Goal: Information Seeking & Learning: Learn about a topic

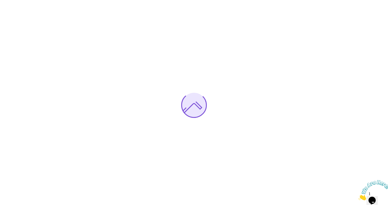
click at [358, 197] on icon "Close" at bounding box center [358, 199] width 0 height 4
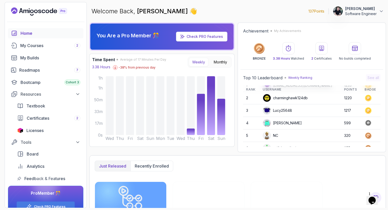
scroll to position [12, 0]
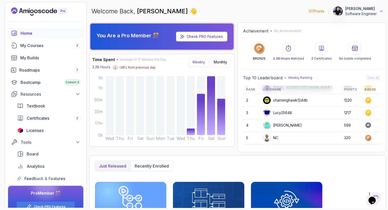
click at [287, 124] on div "[PERSON_NAME]" at bounding box center [282, 126] width 39 height 8
click at [365, 126] on circle at bounding box center [367, 125] width 5 height 5
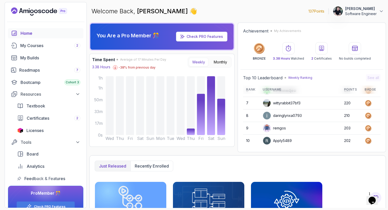
scroll to position [0, 0]
click at [41, 119] on span "Certificates" at bounding box center [38, 118] width 23 height 6
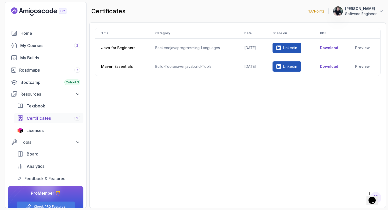
click at [39, 13] on icon "Landing page" at bounding box center [39, 12] width 3 height 4
click at [27, 33] on div "Home" at bounding box center [51, 33] width 60 height 6
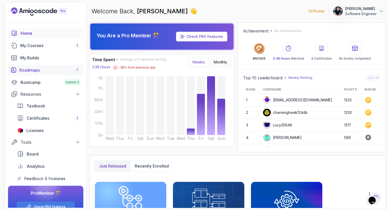
click at [42, 73] on div "Roadmaps 7" at bounding box center [49, 70] width 61 height 6
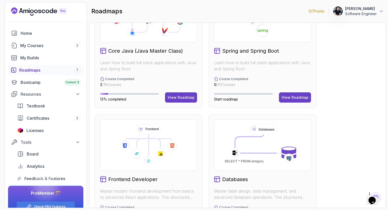
scroll to position [168, 0]
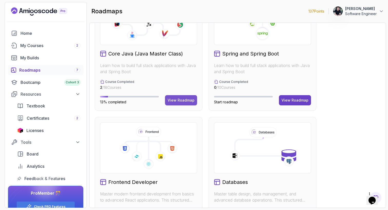
click at [178, 103] on div "View Roadmap" at bounding box center [180, 100] width 27 height 5
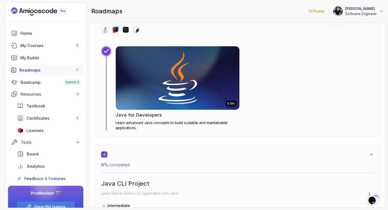
scroll to position [631, 0]
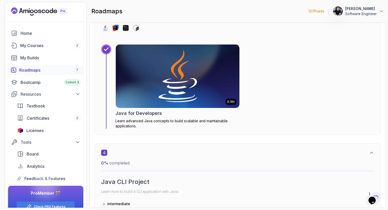
click at [152, 121] on p "Learn advanced Java concepts to build scalable and maintainable applications." at bounding box center [177, 124] width 124 height 10
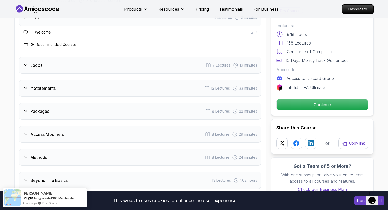
scroll to position [694, 0]
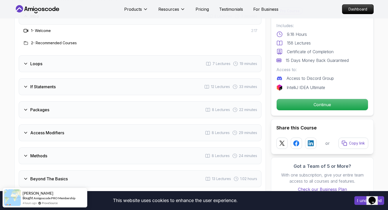
click at [81, 55] on div "Loops 7 Lectures 19 minutes" at bounding box center [140, 63] width 243 height 17
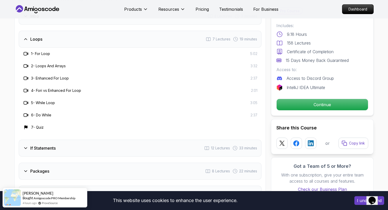
click at [85, 34] on div "Loops 7 Lectures 19 minutes" at bounding box center [140, 39] width 243 height 17
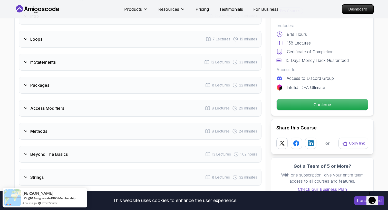
click at [85, 34] on div "Loops 7 Lectures 19 minutes" at bounding box center [140, 39] width 243 height 17
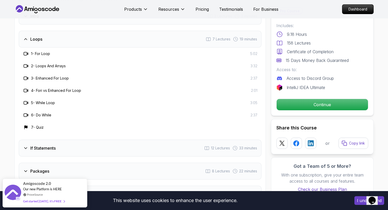
click at [85, 34] on div "Loops 7 Lectures 19 minutes" at bounding box center [140, 39] width 243 height 17
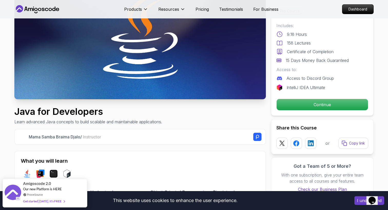
scroll to position [73, 0]
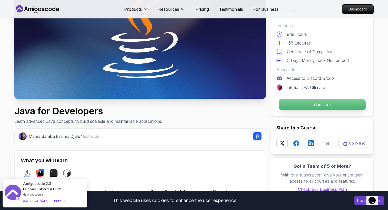
click at [292, 107] on p "Continue" at bounding box center [322, 104] width 87 height 11
